Goal: Obtain resource: Obtain resource

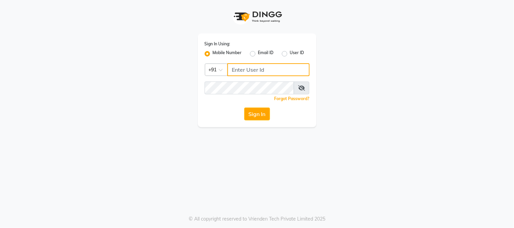
click at [273, 73] on input "Username" at bounding box center [268, 69] width 82 height 13
type input "141061400"
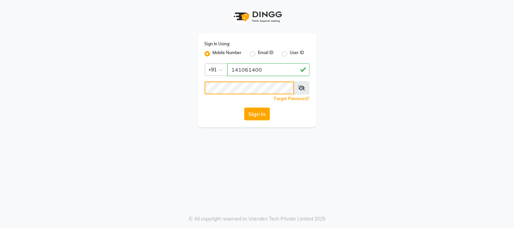
click at [244, 108] on button "Sign In" at bounding box center [257, 114] width 26 height 13
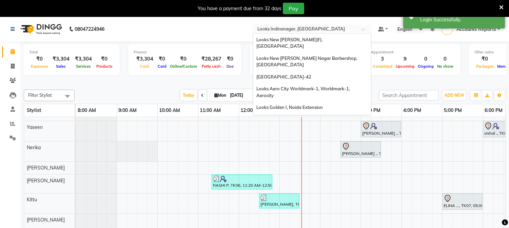
click at [306, 29] on input "text" at bounding box center [305, 29] width 98 height 7
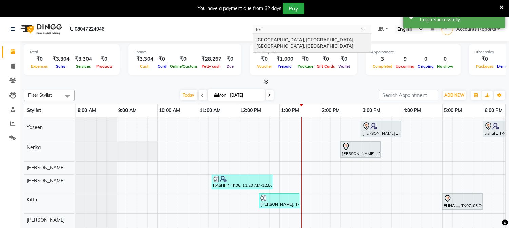
type input "fort"
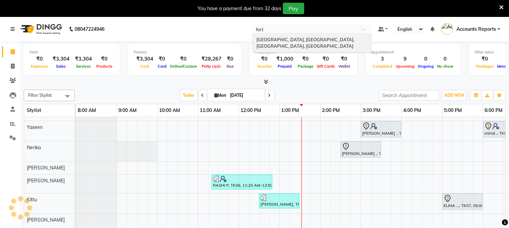
click at [304, 38] on span "[GEOGRAPHIC_DATA], [GEOGRAPHIC_DATA], [GEOGRAPHIC_DATA], [GEOGRAPHIC_DATA]" at bounding box center [305, 43] width 99 height 12
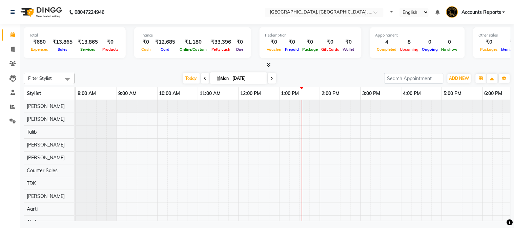
select select "en"
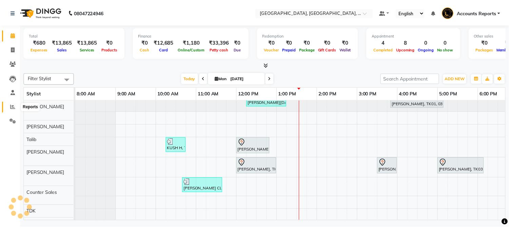
scroll to position [9, 0]
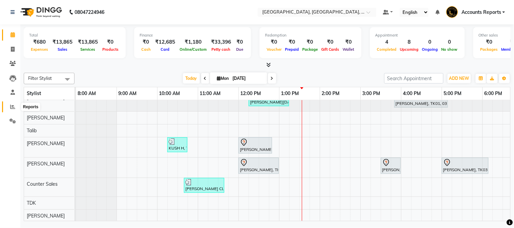
click at [11, 108] on icon at bounding box center [12, 106] width 5 height 5
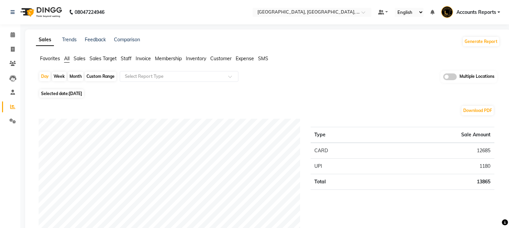
click at [79, 60] on span "Sales" at bounding box center [80, 59] width 12 height 6
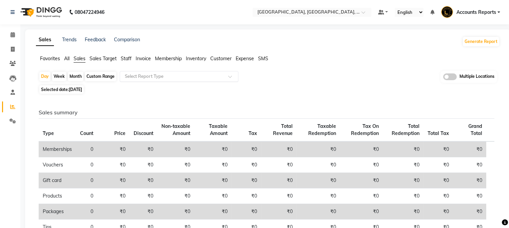
click at [173, 77] on input "text" at bounding box center [172, 76] width 98 height 7
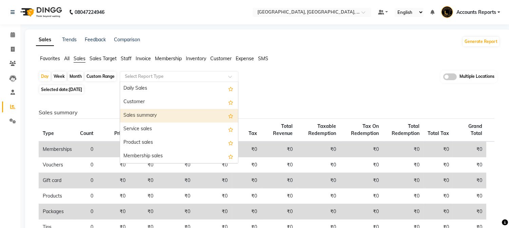
click at [161, 116] on div "Sales summary" at bounding box center [179, 116] width 118 height 14
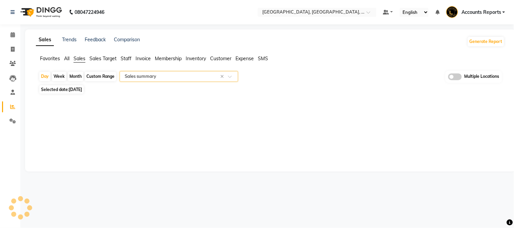
click at [104, 77] on div "Custom Range" at bounding box center [101, 76] width 32 height 9
select select "9"
select select "2025"
select select "full_report"
select select "pdf"
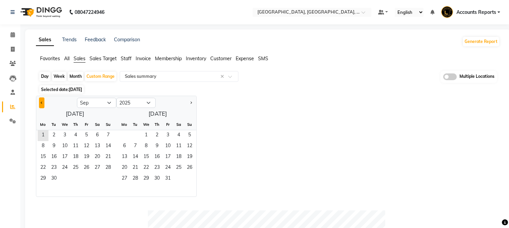
click at [41, 103] on span "Previous month" at bounding box center [42, 102] width 2 height 2
select select "8"
click at [89, 136] on span "1" at bounding box center [86, 136] width 11 height 11
click at [110, 175] on span "31" at bounding box center [108, 179] width 11 height 11
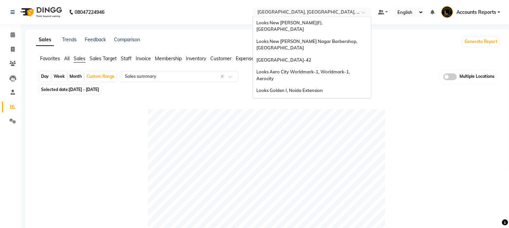
click at [345, 12] on input "text" at bounding box center [305, 12] width 98 height 7
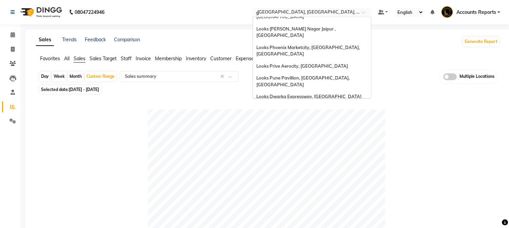
scroll to position [144, 0]
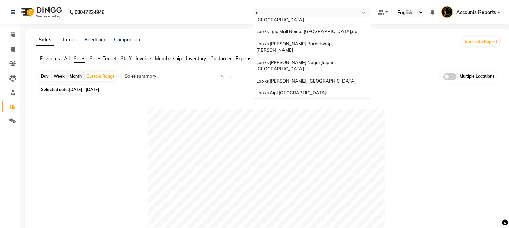
type input "go"
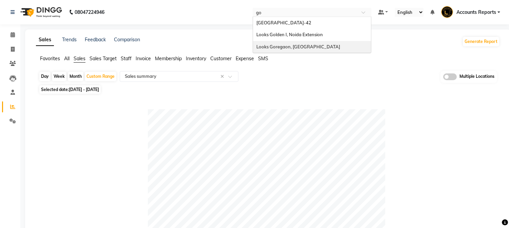
click at [299, 49] on span "Looks Goregaon, Mumbai" at bounding box center [298, 46] width 84 height 5
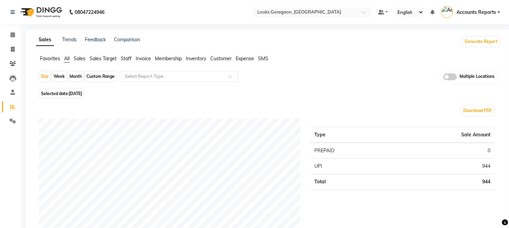
click at [100, 75] on div "Custom Range" at bounding box center [101, 76] width 32 height 9
select select "9"
select select "2025"
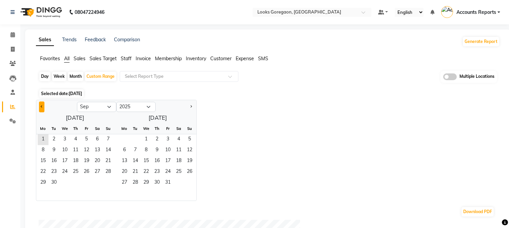
click at [42, 106] on span "Previous month" at bounding box center [42, 106] width 2 height 2
select select "8"
click at [86, 138] on span "1" at bounding box center [86, 140] width 11 height 11
click at [108, 183] on span "31" at bounding box center [108, 183] width 11 height 11
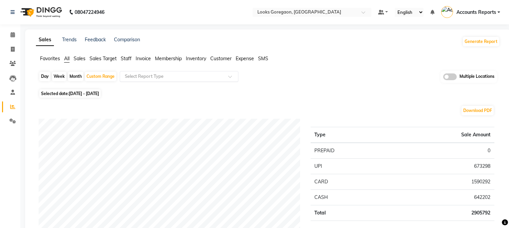
click at [139, 79] on input "text" at bounding box center [172, 76] width 98 height 7
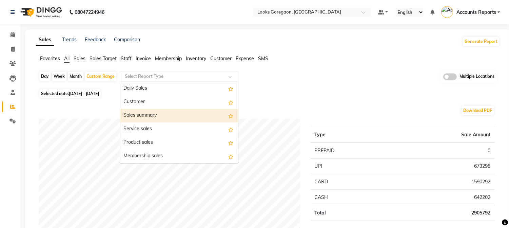
click at [151, 119] on div "Sales summary" at bounding box center [179, 116] width 118 height 14
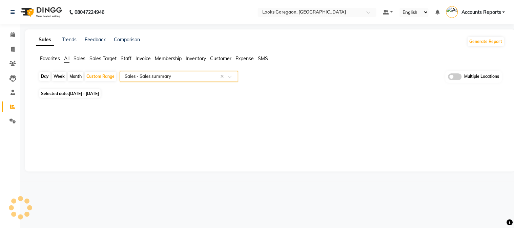
select select "full_report"
select select "csv"
click at [319, 12] on input "text" at bounding box center [305, 12] width 98 height 7
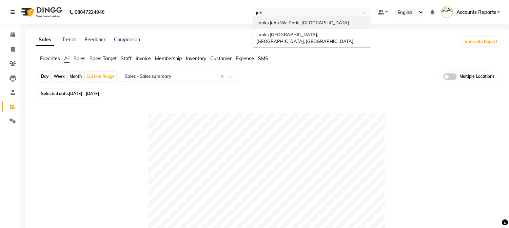
type input "juhu"
click at [292, 25] on span "Looks Juhu Vile Parle, Mumbai" at bounding box center [302, 22] width 93 height 5
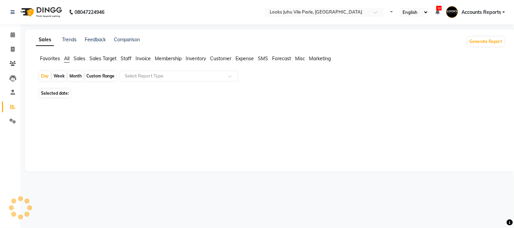
select select "en"
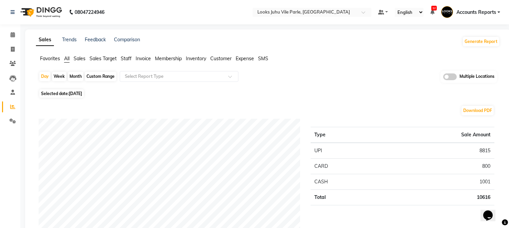
click at [164, 77] on input "text" at bounding box center [172, 76] width 98 height 7
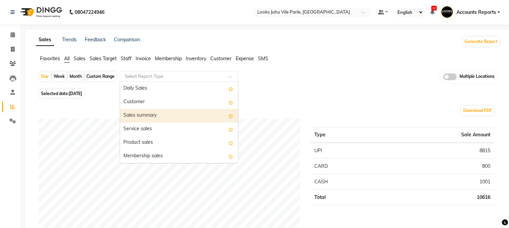
click at [160, 117] on div "Sales summary" at bounding box center [179, 116] width 118 height 14
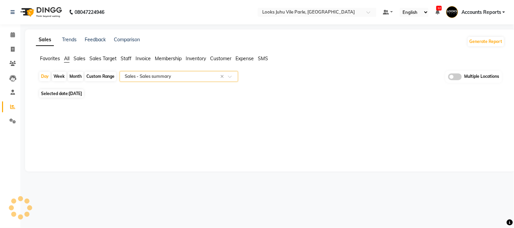
select select "full_report"
select select "csv"
click at [100, 76] on div "Custom Range" at bounding box center [101, 76] width 32 height 9
select select "9"
select select "2025"
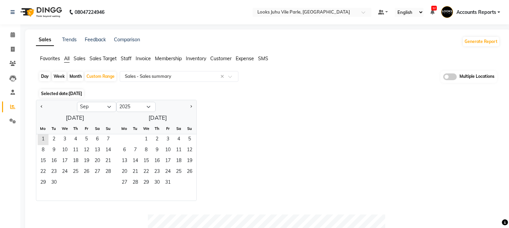
click at [38, 107] on div at bounding box center [56, 107] width 41 height 11
click at [41, 139] on span "1" at bounding box center [43, 140] width 11 height 11
click at [39, 104] on button "Previous month" at bounding box center [41, 107] width 5 height 11
select select "8"
click at [88, 139] on span "1" at bounding box center [86, 140] width 11 height 11
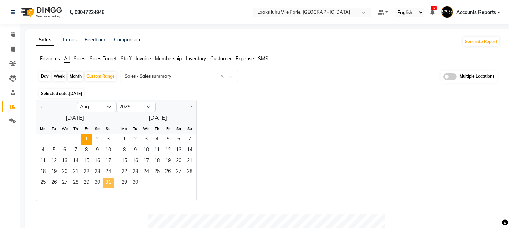
click at [107, 182] on span "31" at bounding box center [108, 183] width 11 height 11
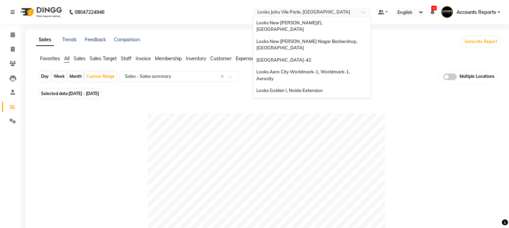
click at [343, 12] on input "text" at bounding box center [305, 12] width 98 height 7
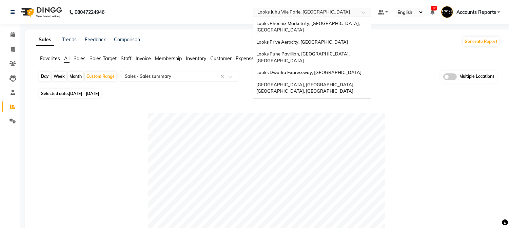
click at [324, 125] on span "Looks [GEOGRAPHIC_DATA], [GEOGRAPHIC_DATA], [GEOGRAPHIC_DATA]" at bounding box center [304, 131] width 97 height 12
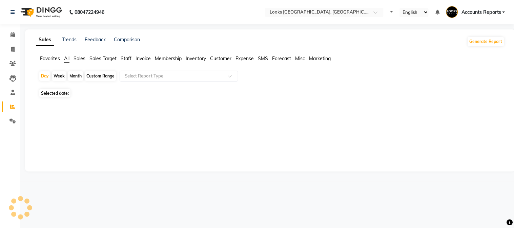
select select "en"
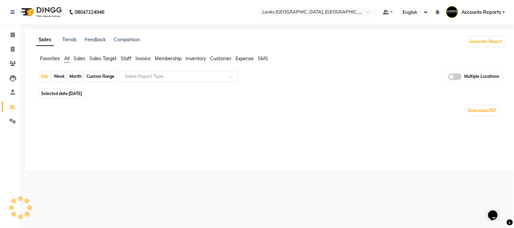
click at [171, 77] on input "text" at bounding box center [172, 76] width 98 height 7
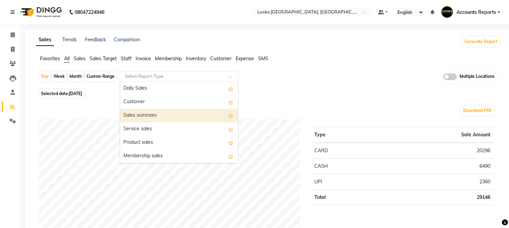
click at [141, 118] on div "Sales summary" at bounding box center [179, 116] width 118 height 14
select select "filtered_report"
select select "pdf"
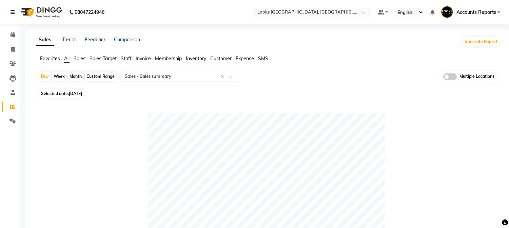
click at [102, 77] on div "Custom Range" at bounding box center [101, 76] width 32 height 9
select select "9"
select select "2025"
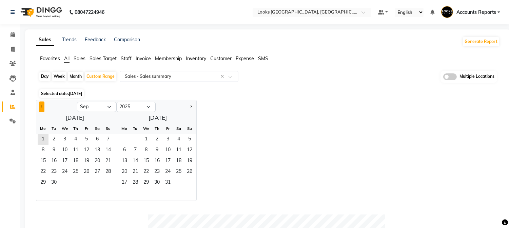
click at [40, 106] on button "Previous month" at bounding box center [41, 107] width 5 height 11
select select "8"
drag, startPoint x: 89, startPoint y: 138, endPoint x: 94, endPoint y: 166, distance: 28.5
click at [89, 138] on span "1" at bounding box center [86, 140] width 11 height 11
click at [109, 184] on span "31" at bounding box center [108, 183] width 11 height 11
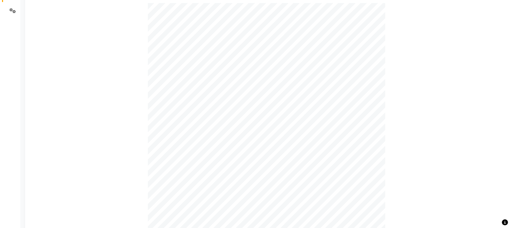
scroll to position [102, 0]
